Goal: Information Seeking & Learning: Compare options

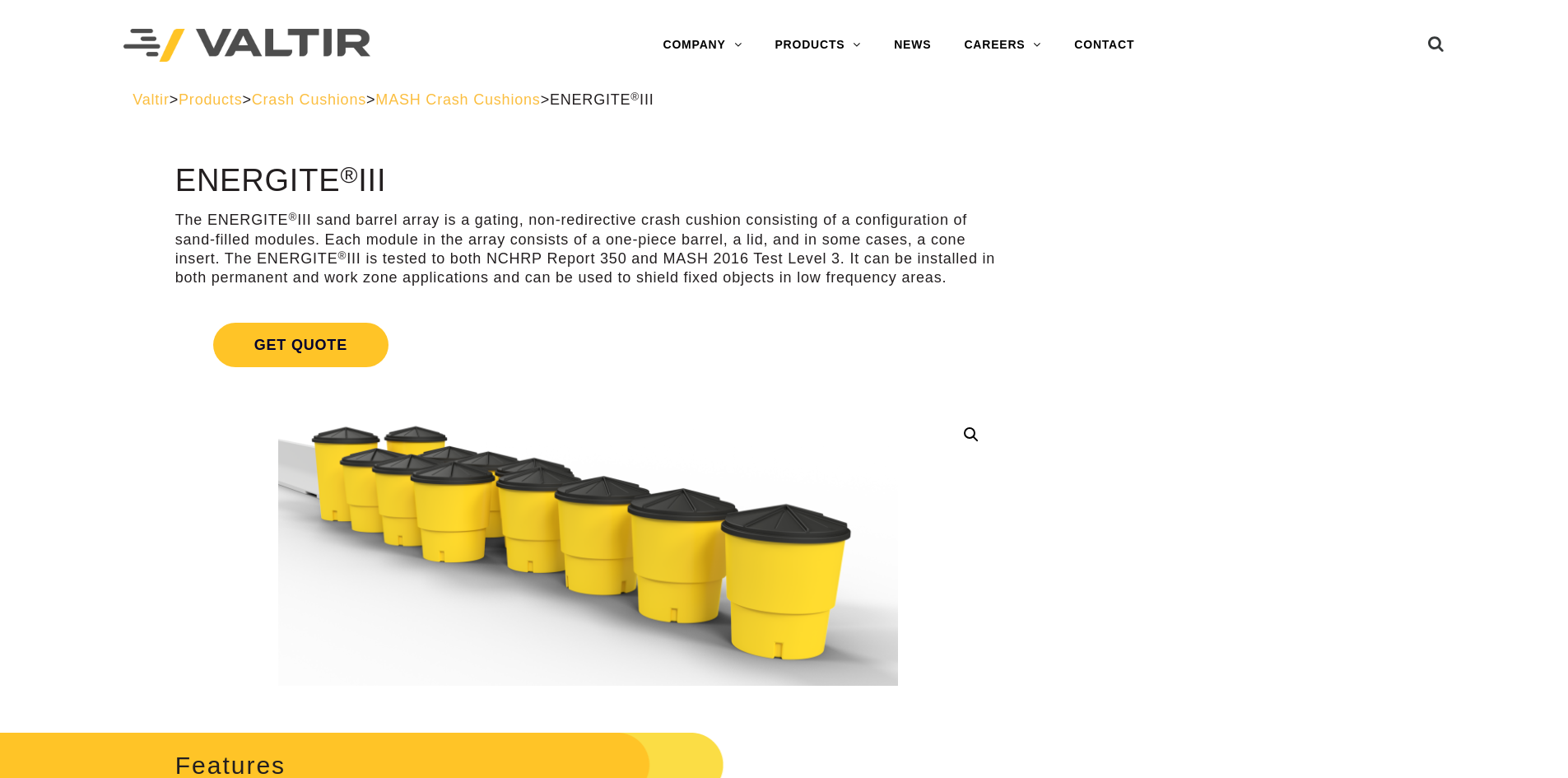
drag, startPoint x: 0, startPoint y: 0, endPoint x: 401, endPoint y: 369, distance: 544.9
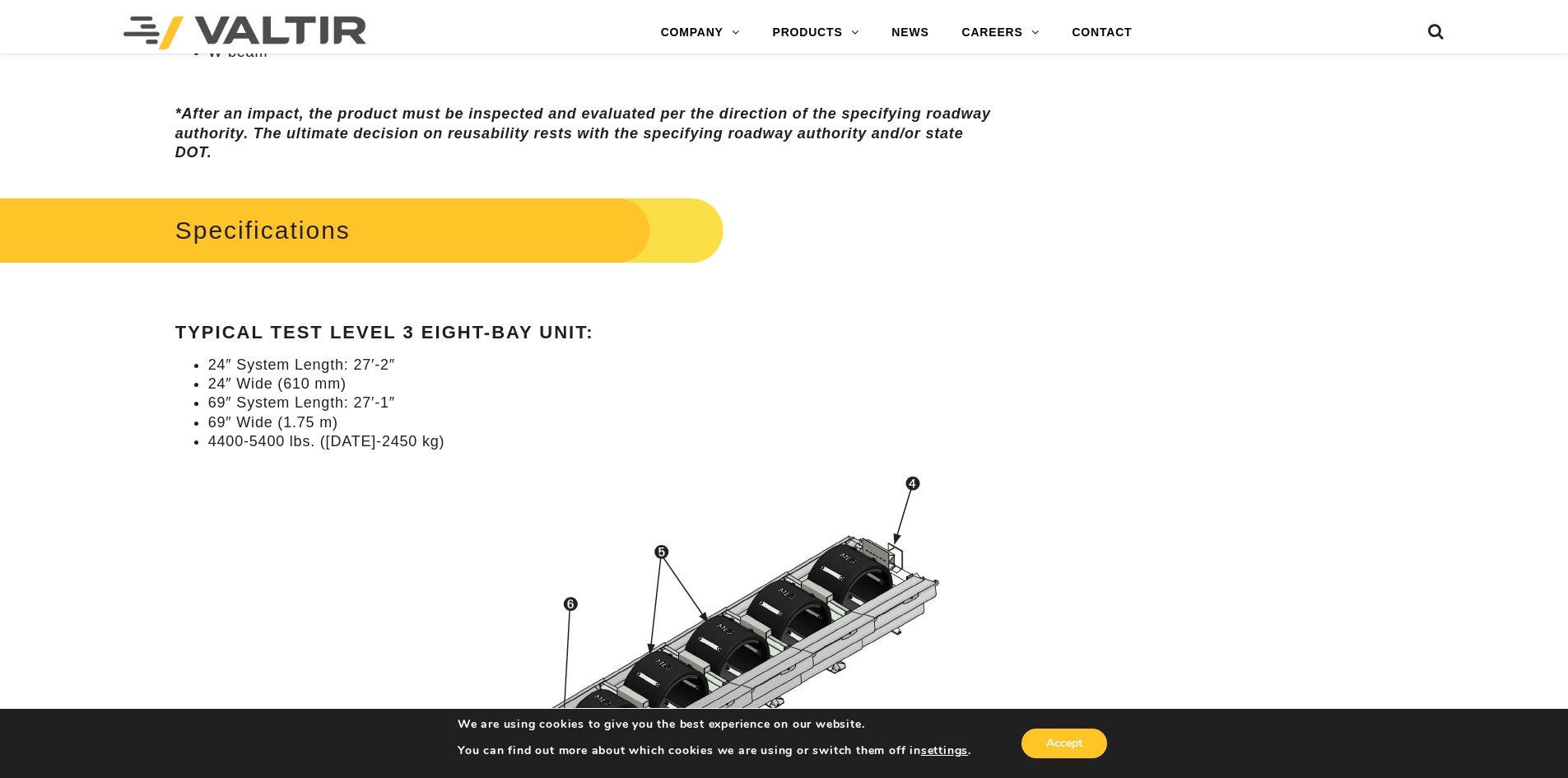
scroll to position [1400, 0]
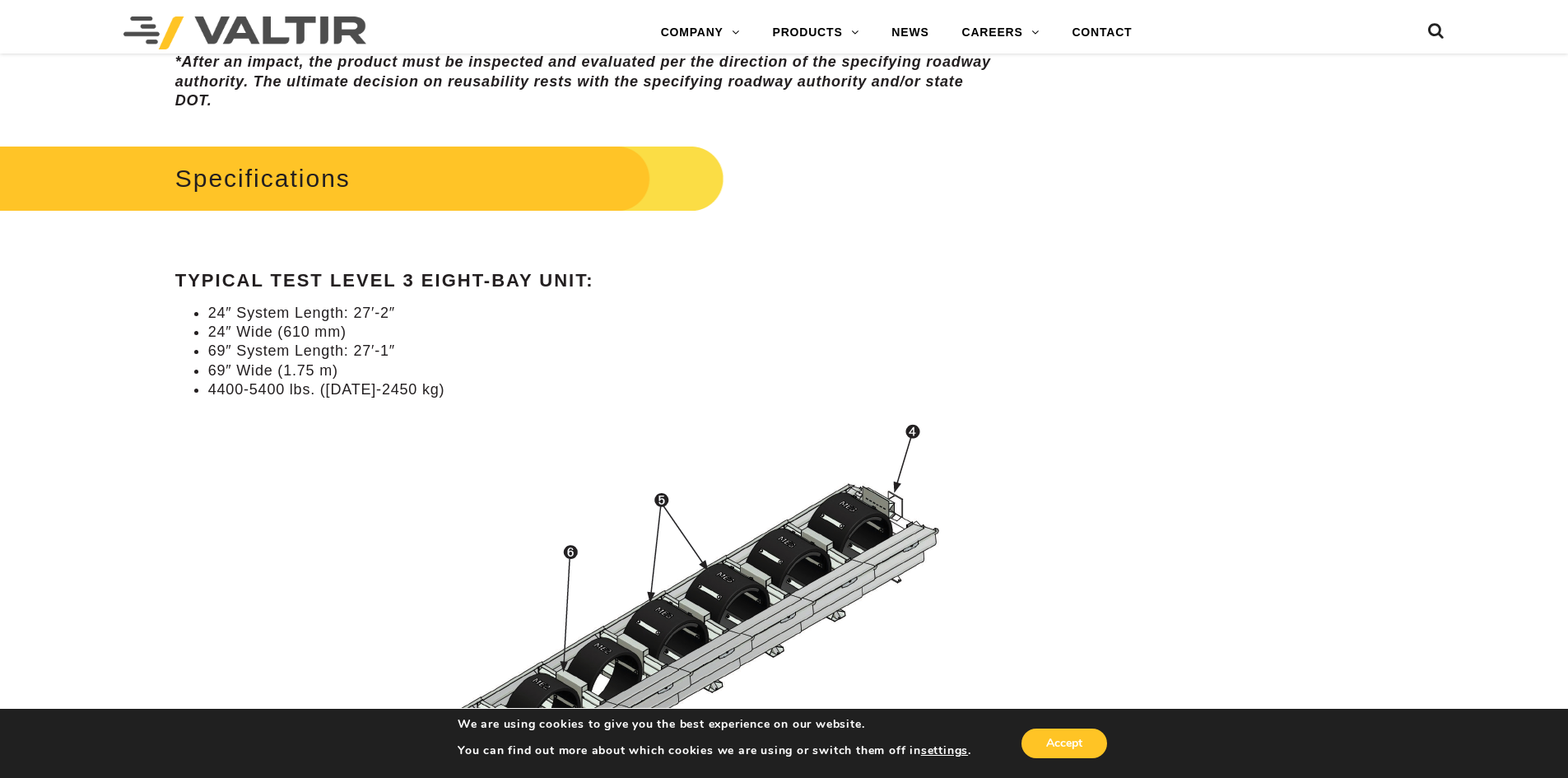
scroll to position [1565, 0]
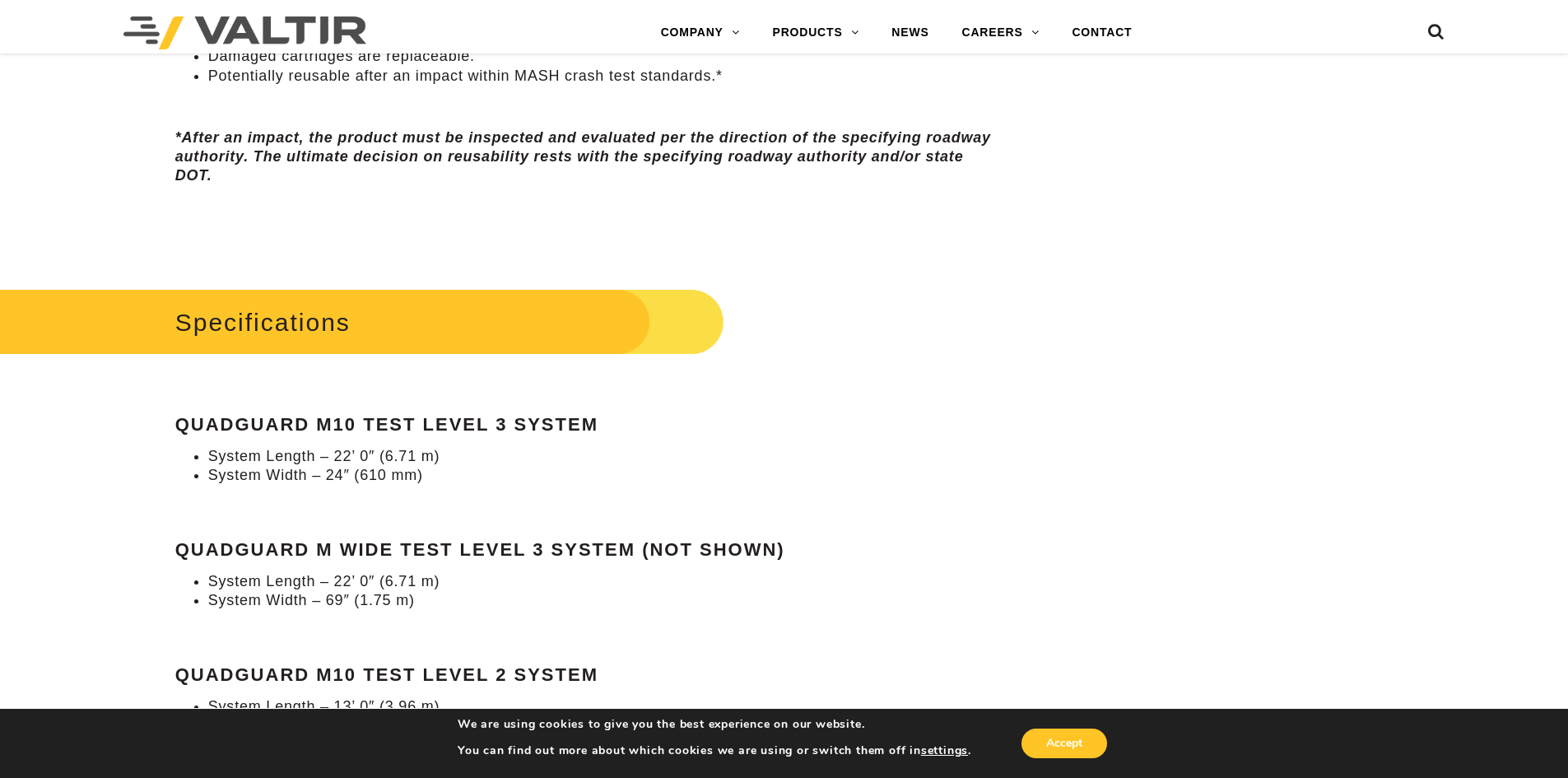
scroll to position [1400, 0]
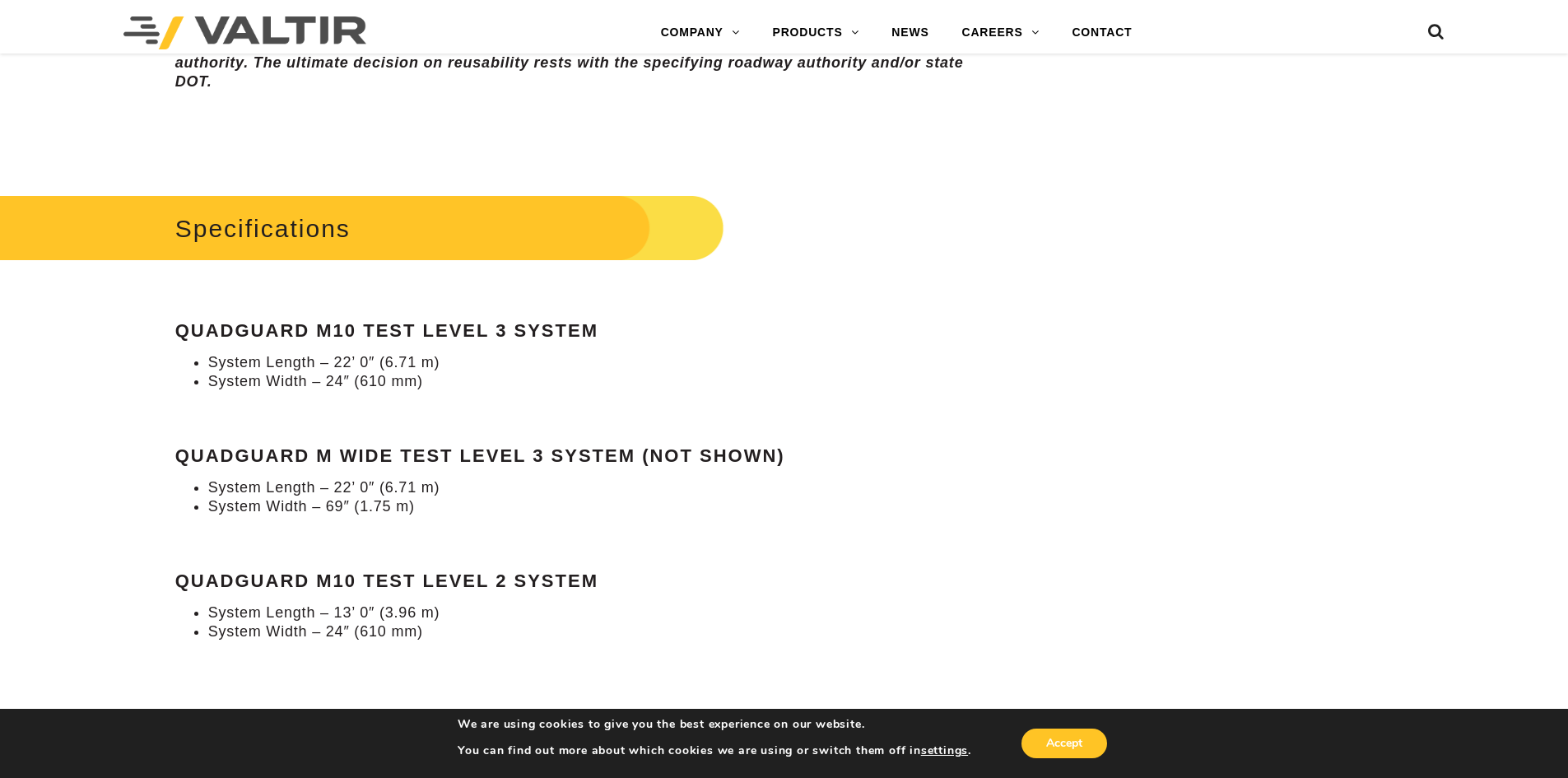
click at [181, 412] on div "Specifications QuadGuard M10 Test Level 3 System System Length – 22’ 0″ (6.71 m…" at bounding box center [588, 416] width 825 height 452
click at [487, 378] on li "System Width – 24″ (610 mm)" at bounding box center [605, 382] width 793 height 19
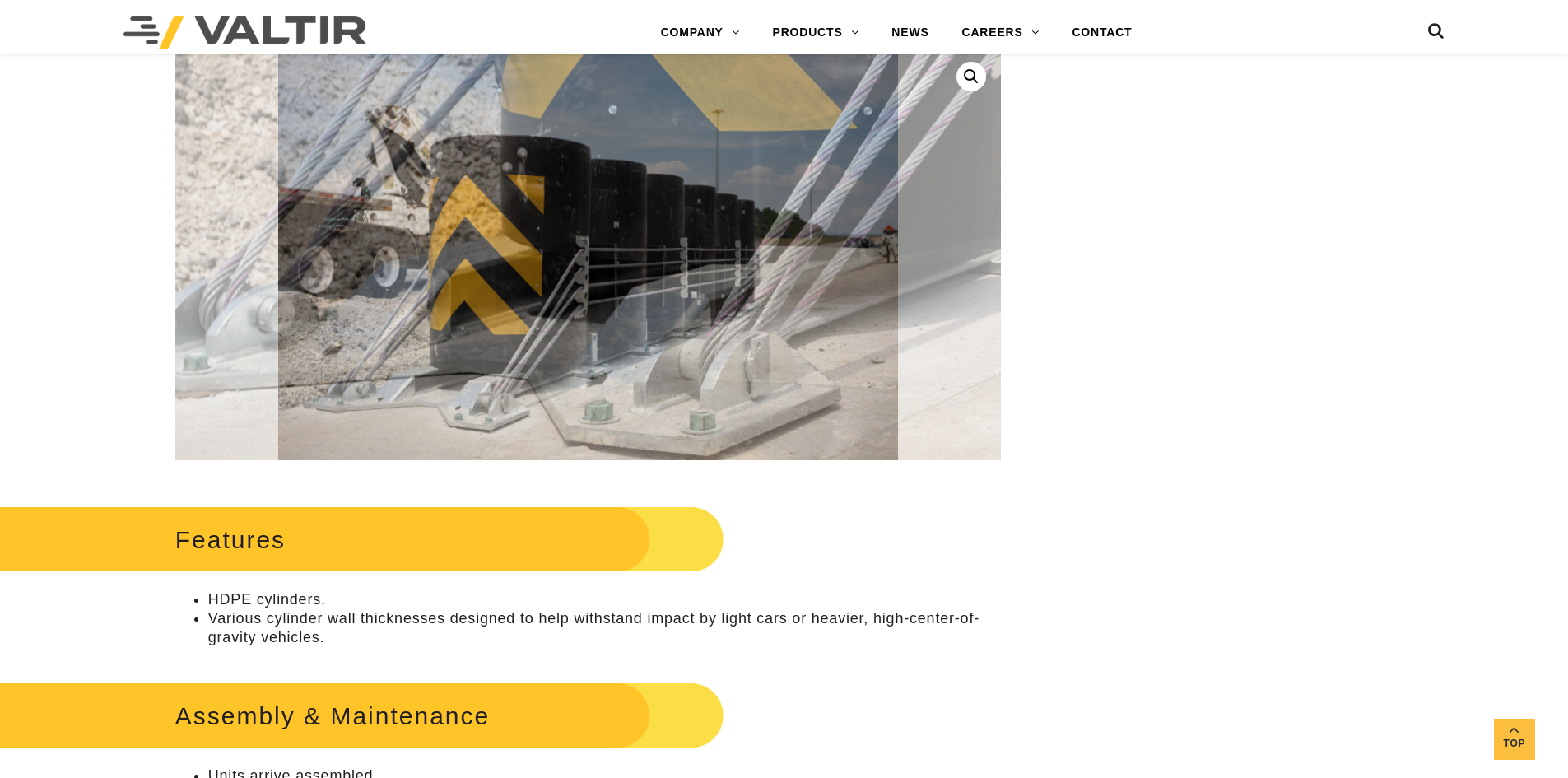
scroll to position [494, 0]
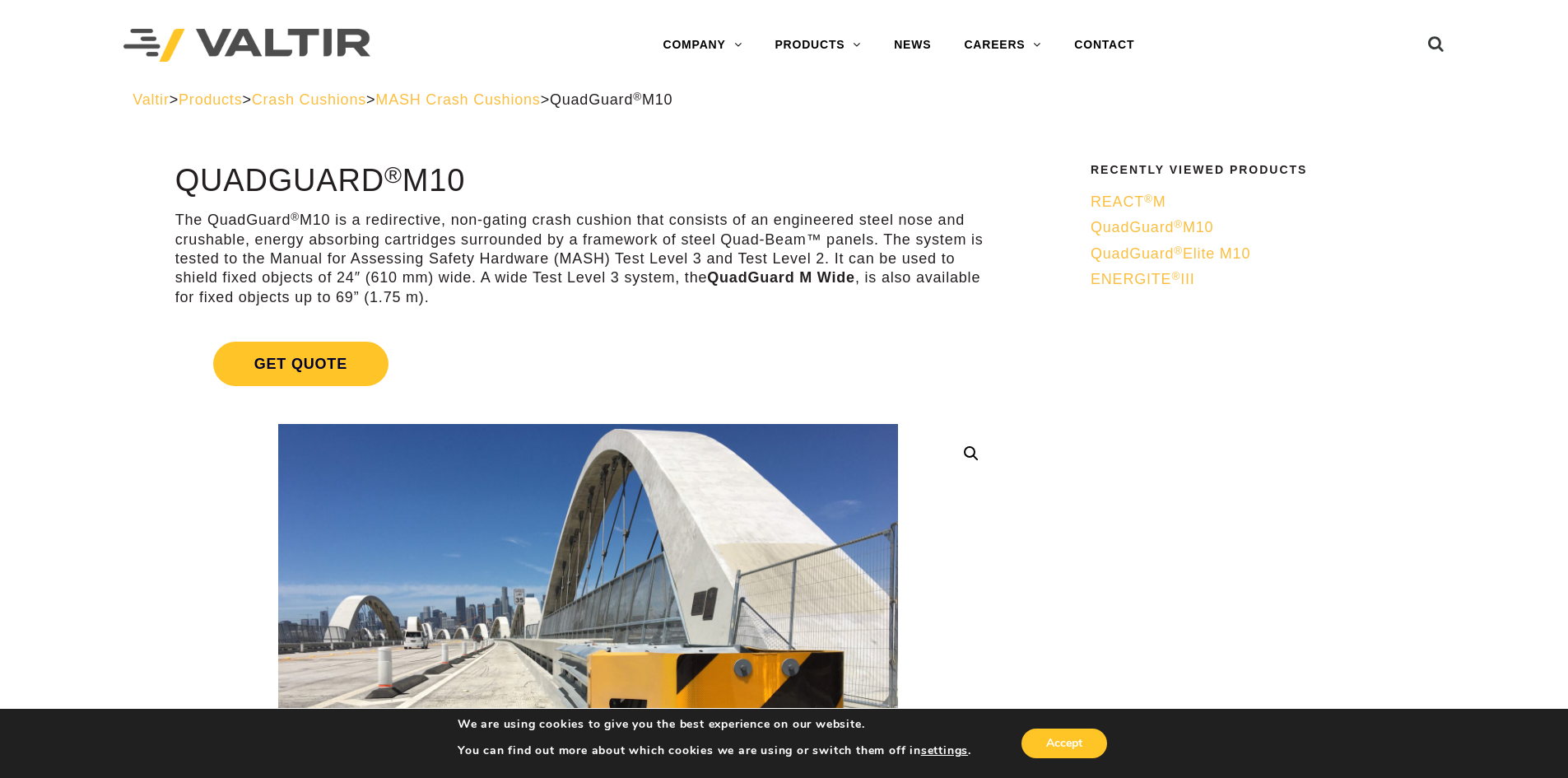
drag, startPoint x: 959, startPoint y: 470, endPoint x: 949, endPoint y: 135, distance: 335.1
click at [637, 302] on p "The QuadGuard ® M10 is a redirective, non-gating crash cushion that consists of…" at bounding box center [588, 259] width 825 height 97
drag, startPoint x: 1190, startPoint y: 476, endPoint x: 1174, endPoint y: 127, distance: 349.4
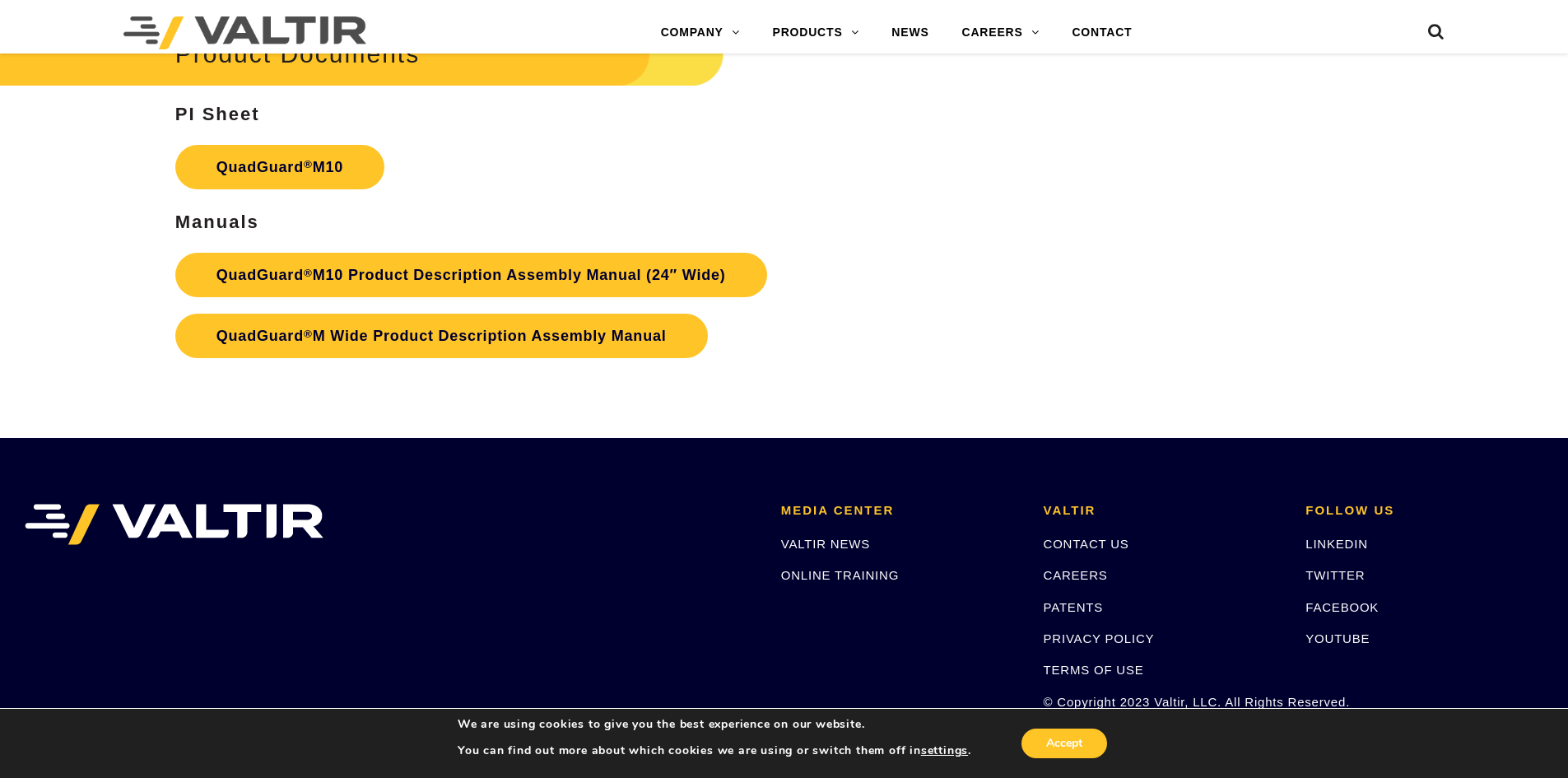
scroll to position [6363, 0]
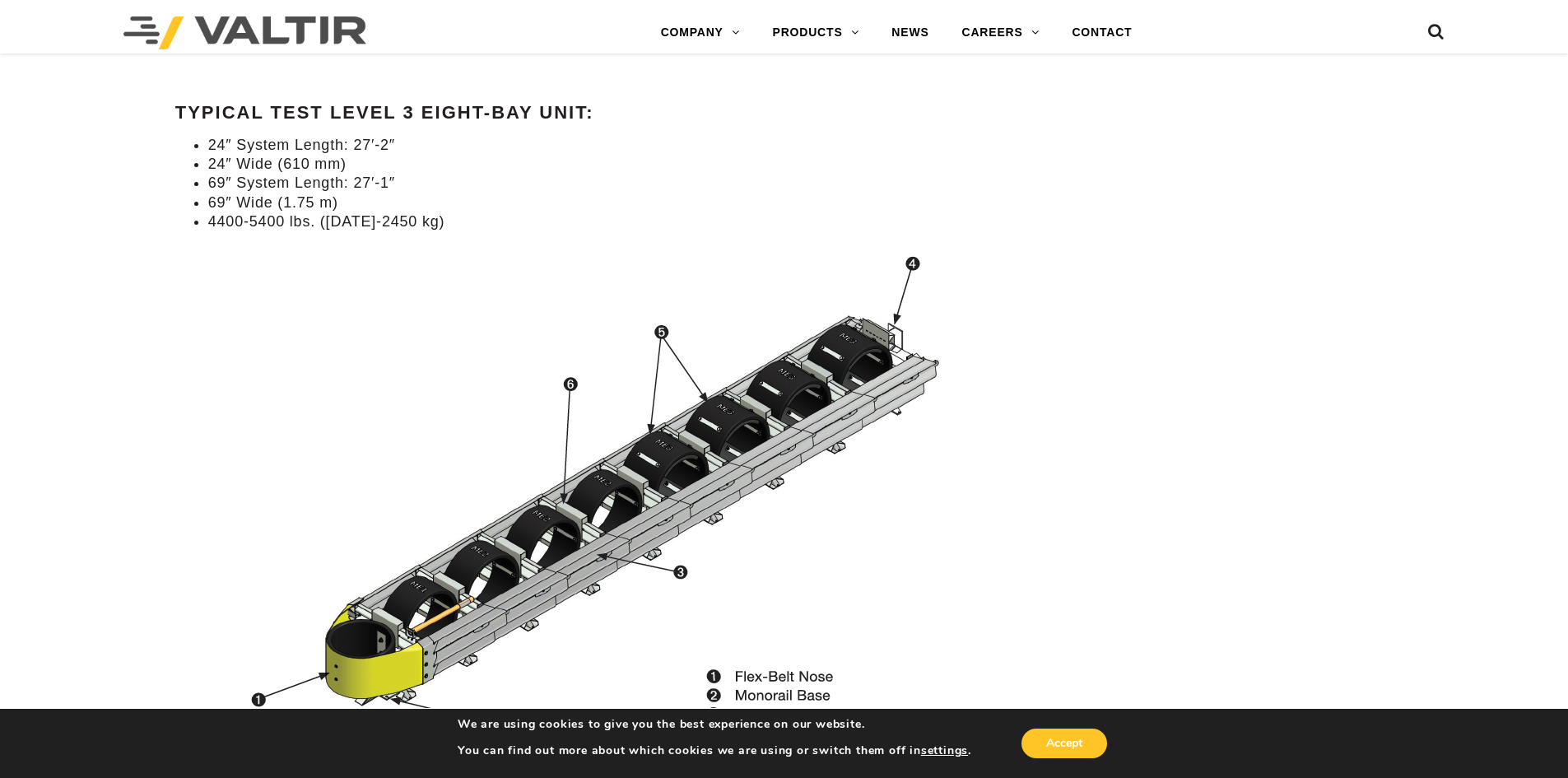
scroll to position [1647, 0]
